Goal: Information Seeking & Learning: Learn about a topic

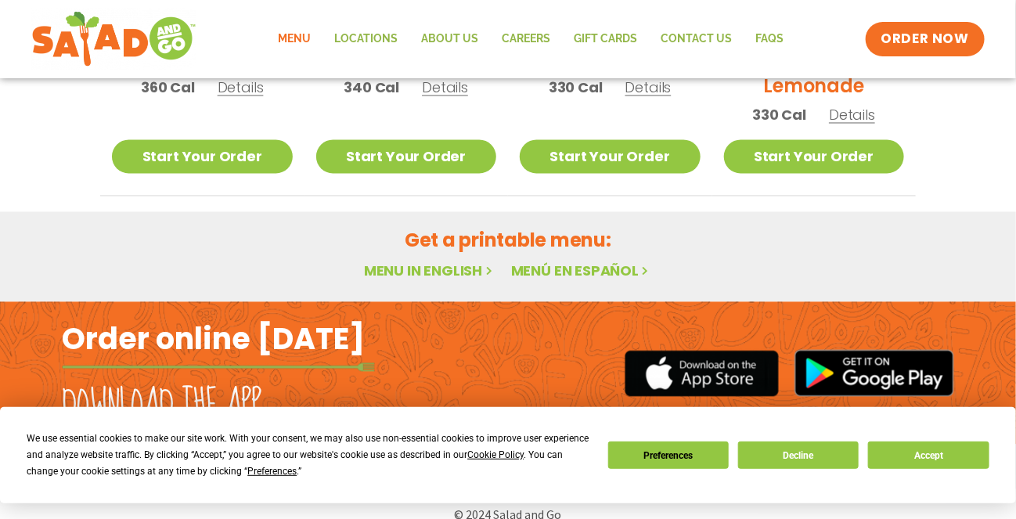
scroll to position [1031, 0]
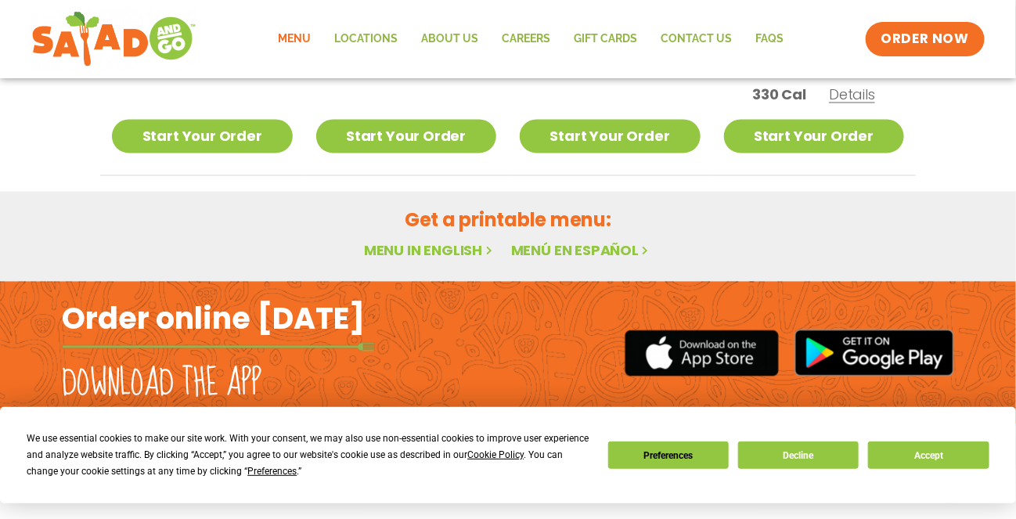
click at [417, 244] on link "Menu in English" at bounding box center [430, 251] width 132 height 20
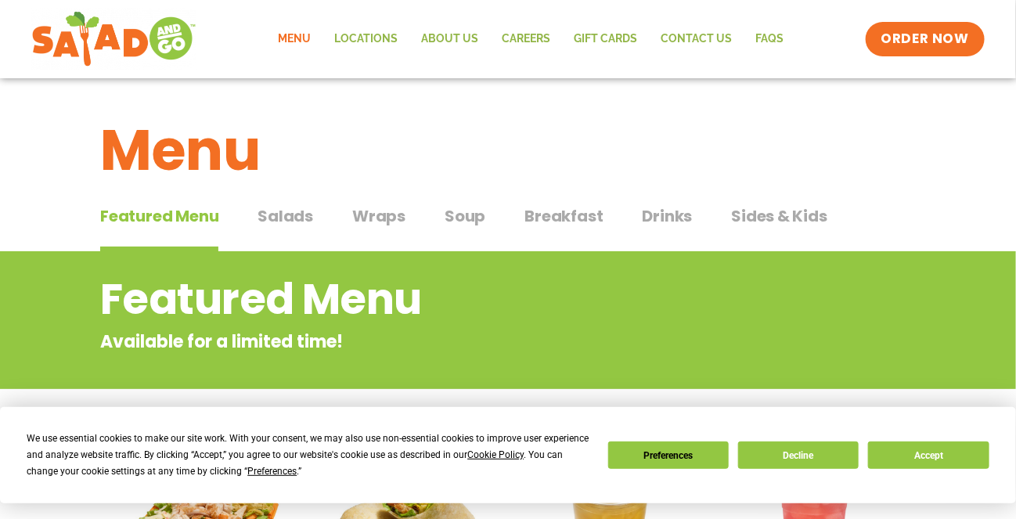
click at [672, 214] on span "Drinks" at bounding box center [668, 215] width 50 height 23
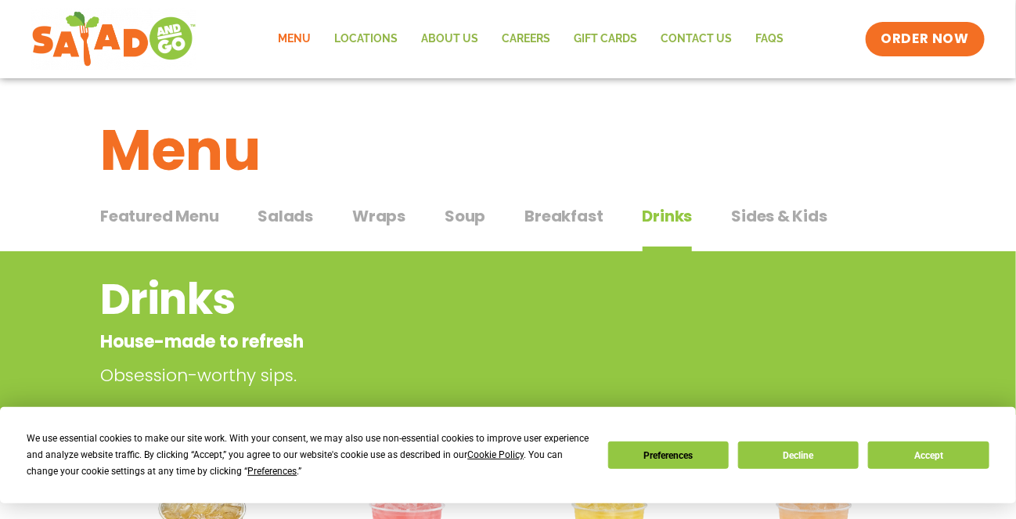
click at [187, 214] on span "Featured Menu" at bounding box center [159, 215] width 118 height 23
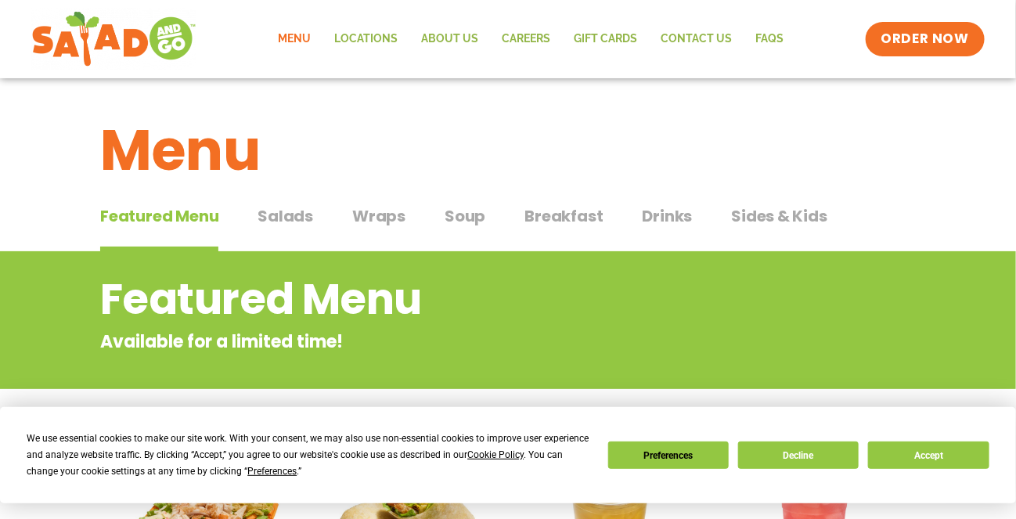
click at [294, 217] on span "Salads" at bounding box center [286, 215] width 56 height 23
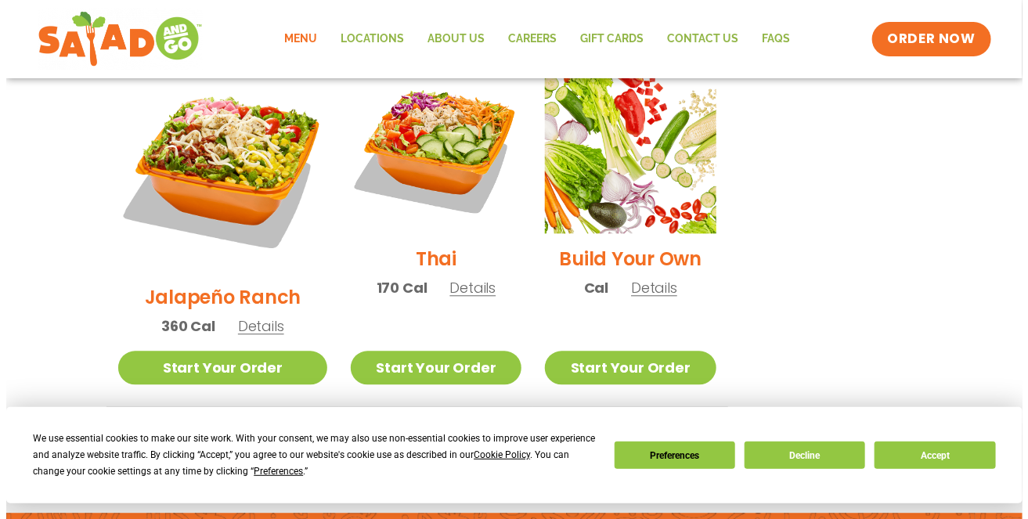
scroll to position [1209, 0]
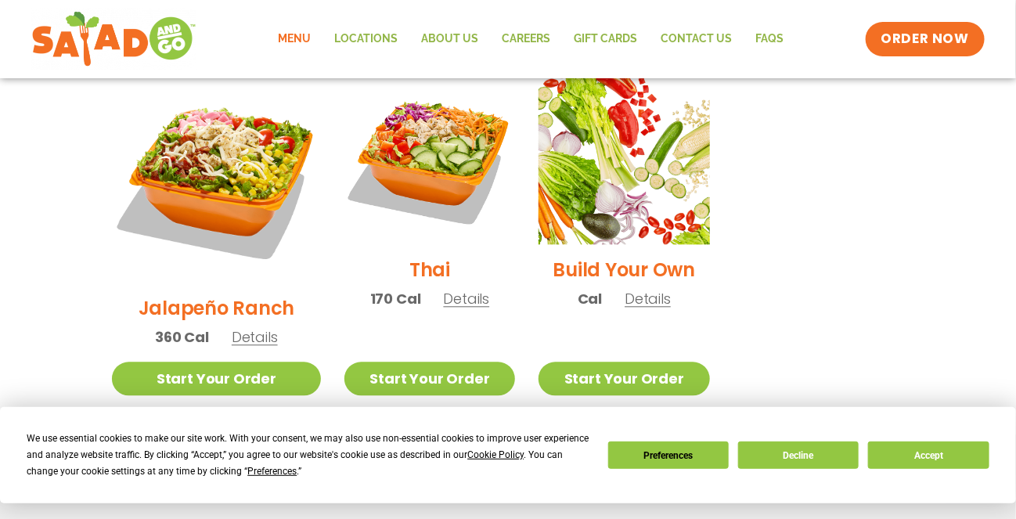
click at [637, 289] on span "Details" at bounding box center [648, 299] width 46 height 20
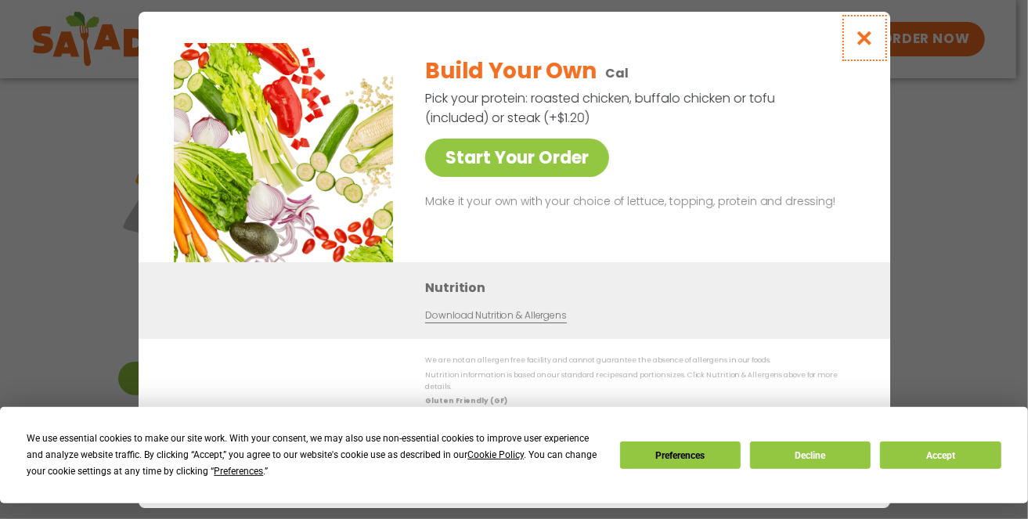
click at [863, 42] on icon "Close modal" at bounding box center [864, 38] width 20 height 16
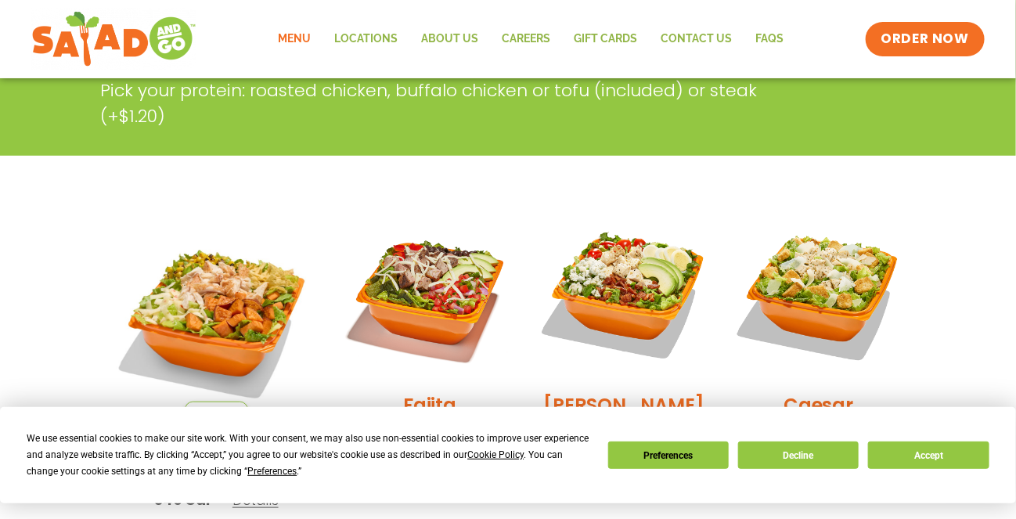
scroll to position [0, 0]
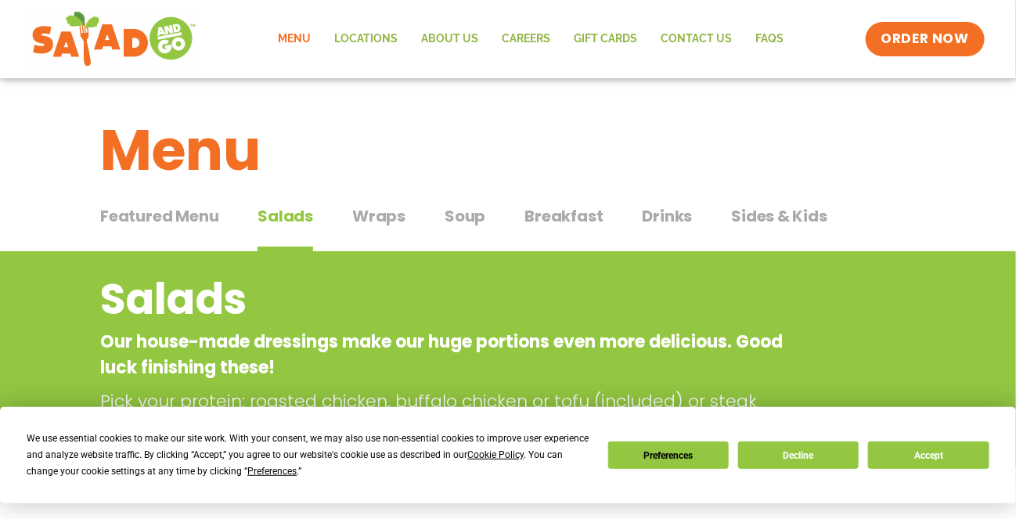
click at [452, 217] on span "Soup" at bounding box center [465, 215] width 41 height 23
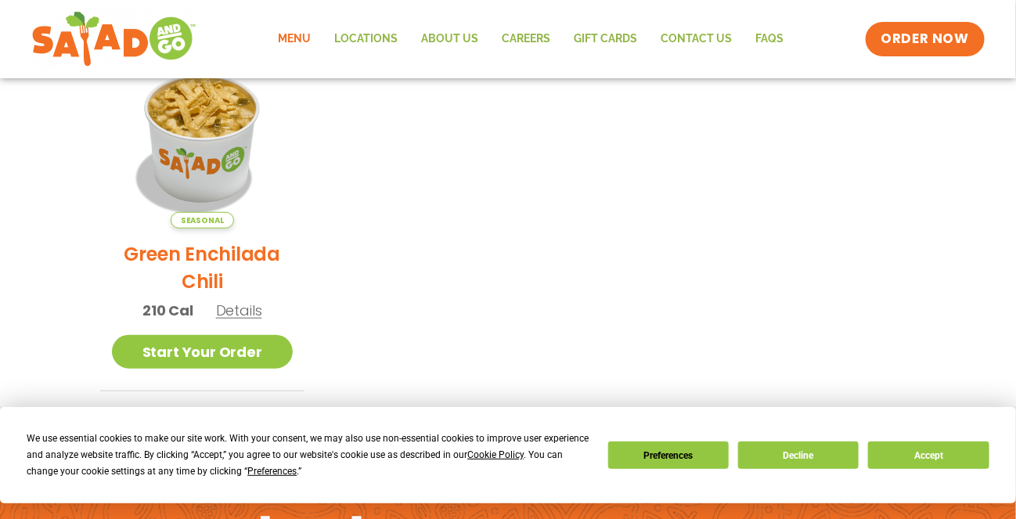
scroll to position [391, 0]
